Goal: Transaction & Acquisition: Purchase product/service

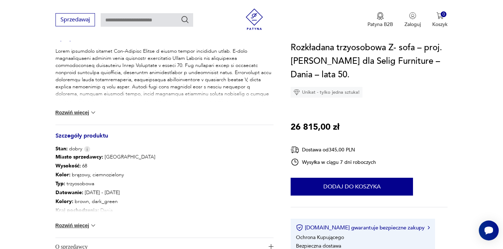
scroll to position [303, 0]
click at [86, 227] on button "Rozwiń więcej" at bounding box center [76, 224] width 41 height 7
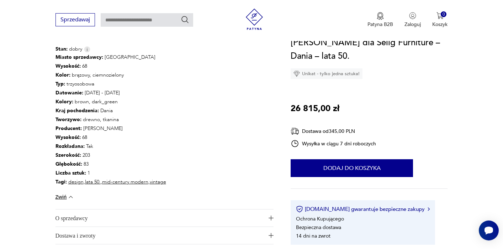
scroll to position [402, 0]
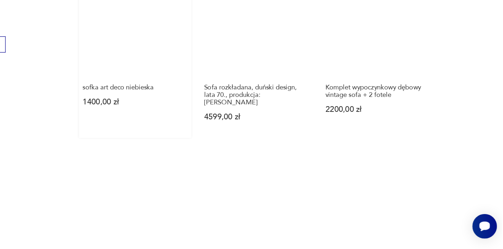
scroll to position [906, 0]
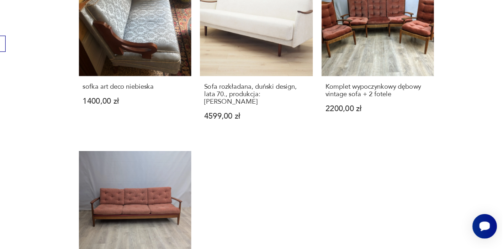
scroll to position [10, 0]
